Goal: Navigation & Orientation: Find specific page/section

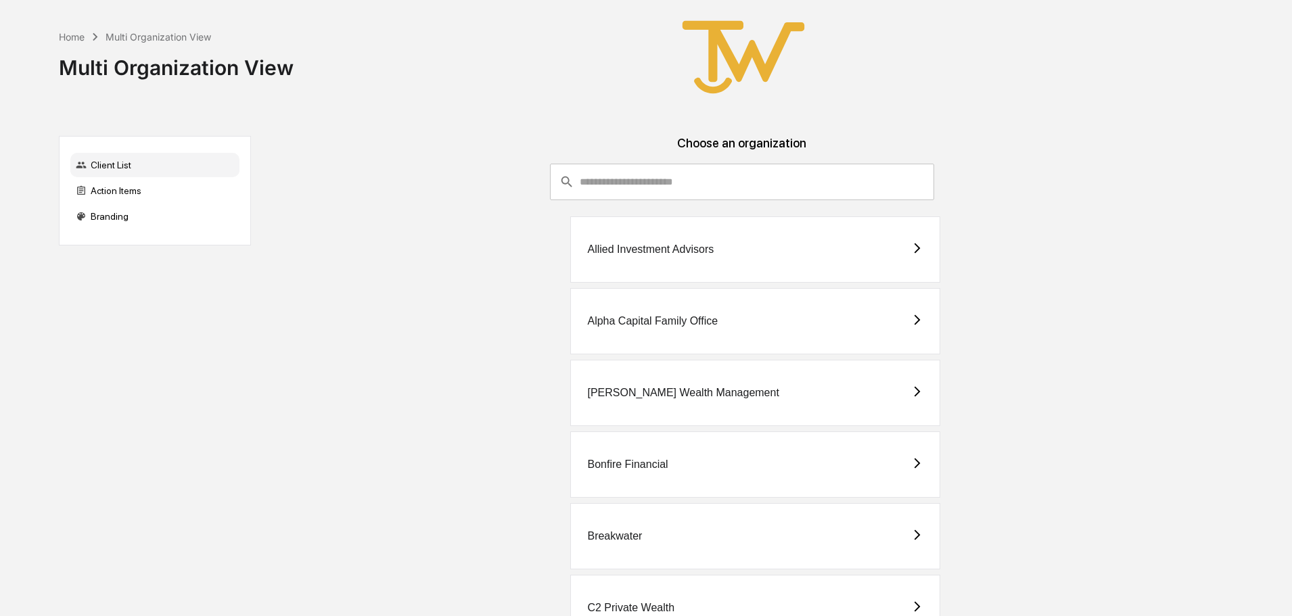
click at [632, 321] on div "Alpha Capital Family Office" at bounding box center [652, 321] width 131 height 12
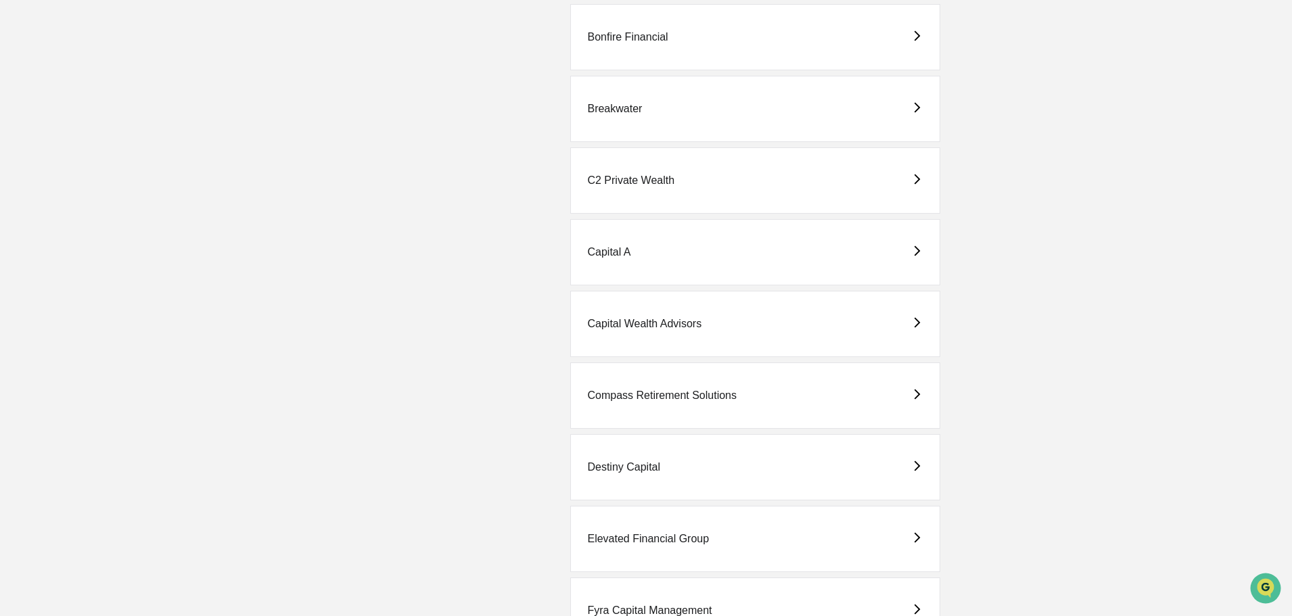
scroll to position [609, 0]
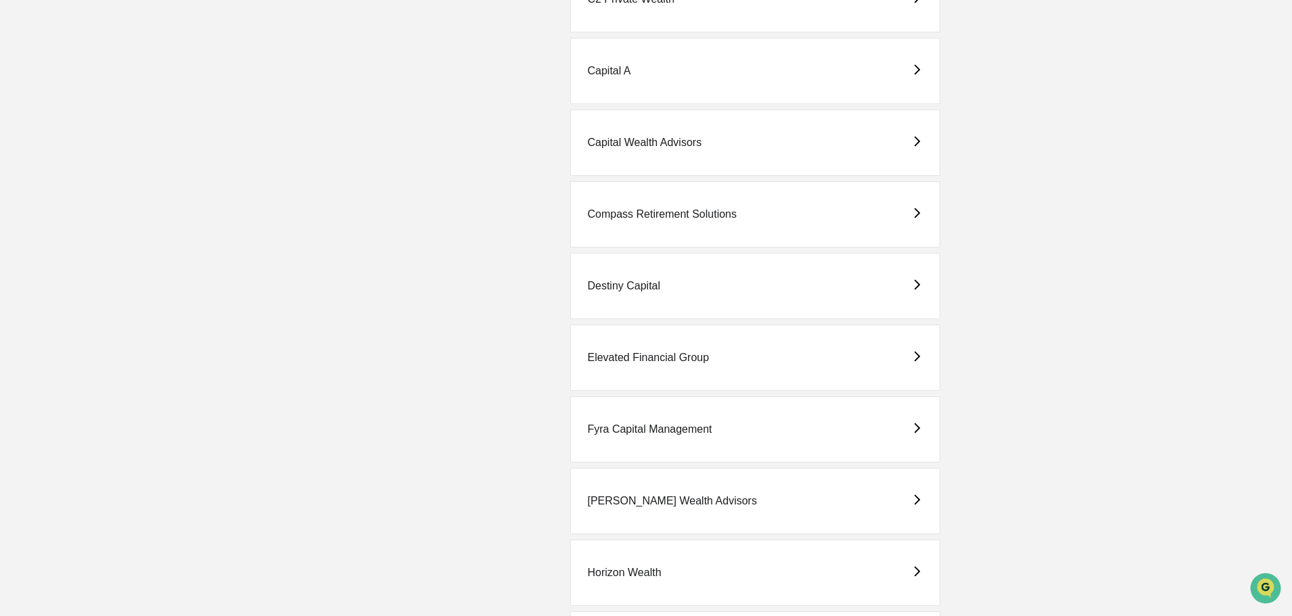
click at [684, 360] on div "Elevated Financial Group" at bounding box center [648, 358] width 122 height 12
